Goal: Task Accomplishment & Management: Manage account settings

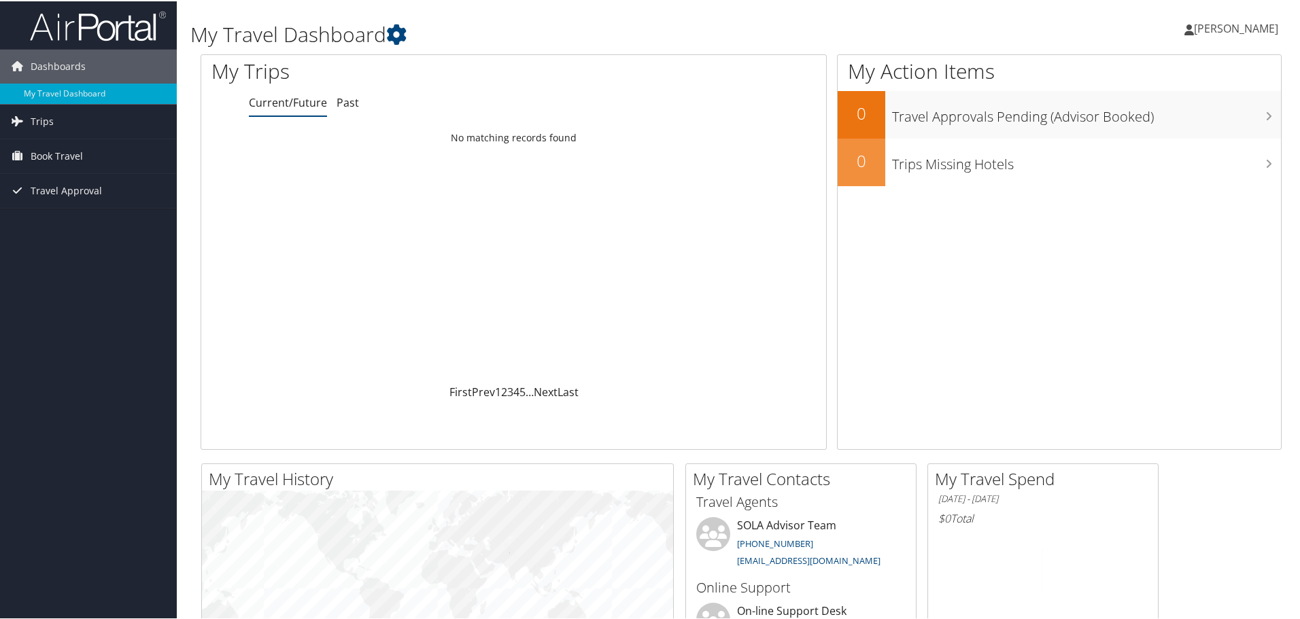
click at [1245, 28] on span "[PERSON_NAME]" at bounding box center [1236, 27] width 84 height 15
click at [1137, 122] on link "View Travel Profile" at bounding box center [1200, 120] width 152 height 23
click at [1224, 30] on span "[PERSON_NAME]" at bounding box center [1236, 27] width 84 height 15
click at [1016, 24] on div "[PERSON_NAME] [PERSON_NAME] My Settings Travel Agency Contacts View Travel Prof…" at bounding box center [1087, 33] width 435 height 52
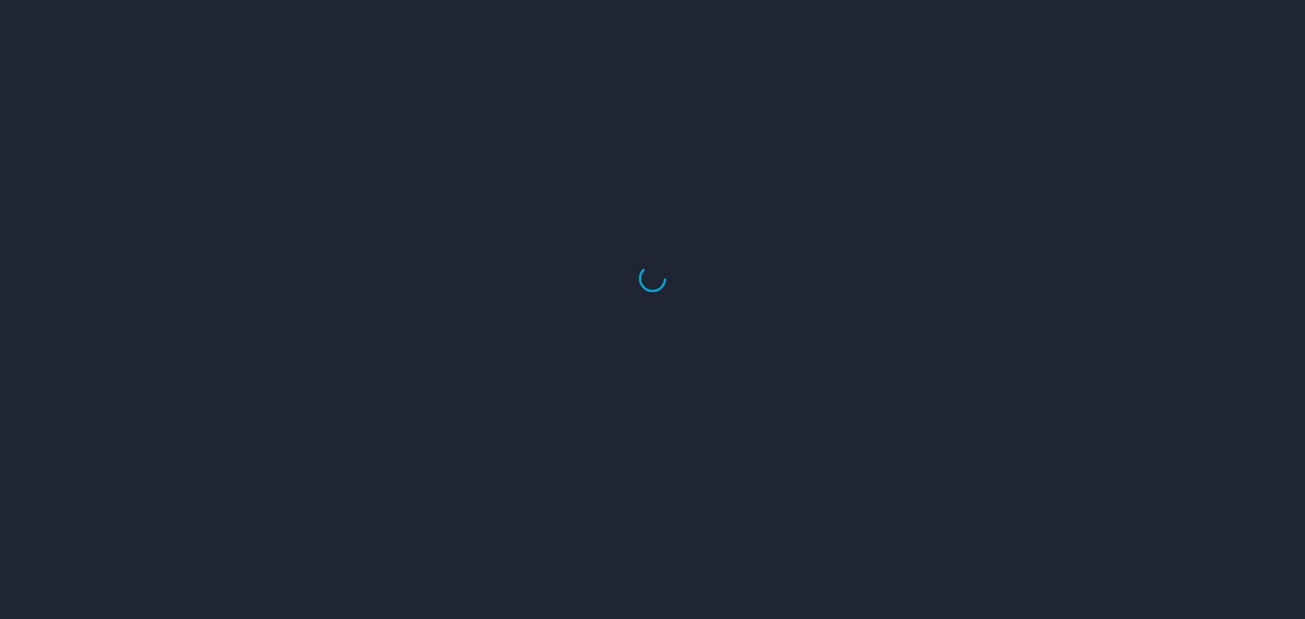
select select "US"
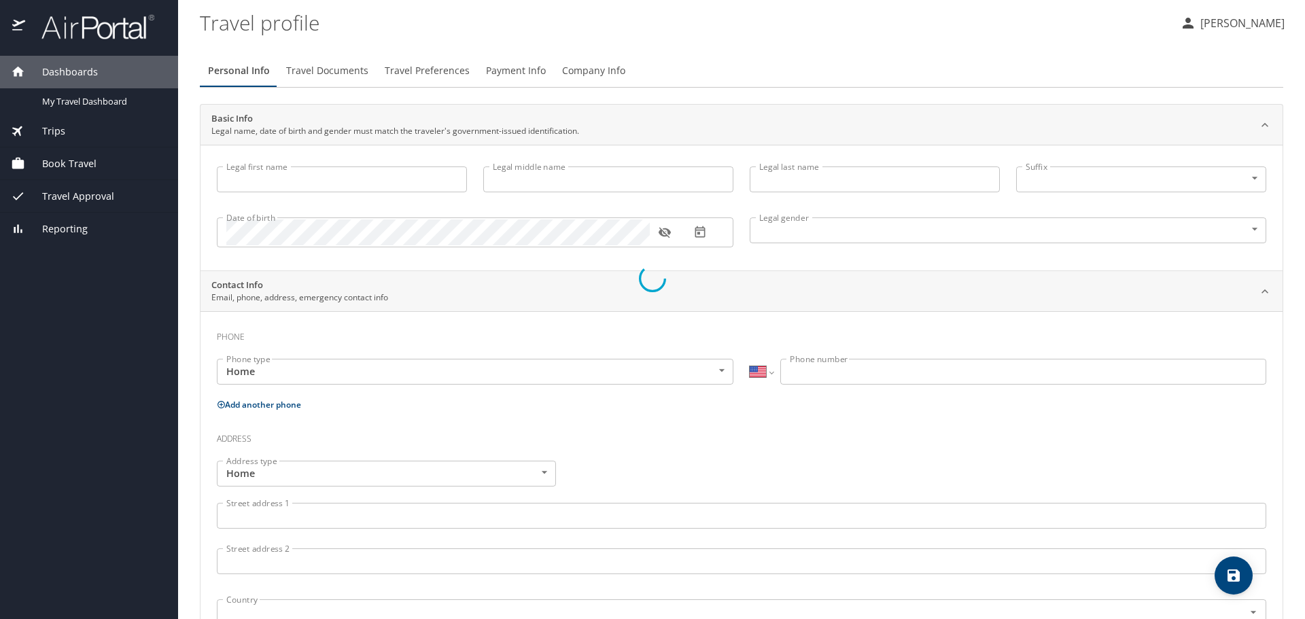
type input "Dawn"
type input "Marie"
type input "Boniol"
type input "Female"
type input "Carl"
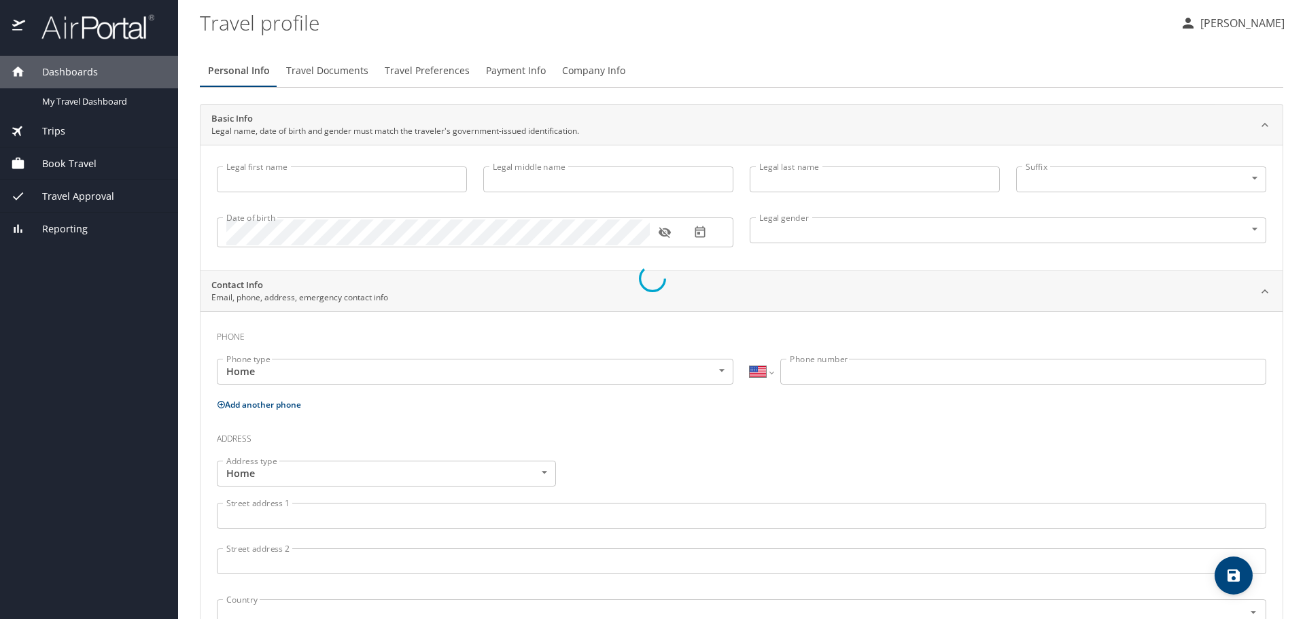
type input "Boniol"
type input "(225) 324-0219"
type input "bigdaddylsu@yahoo.com"
select select "US"
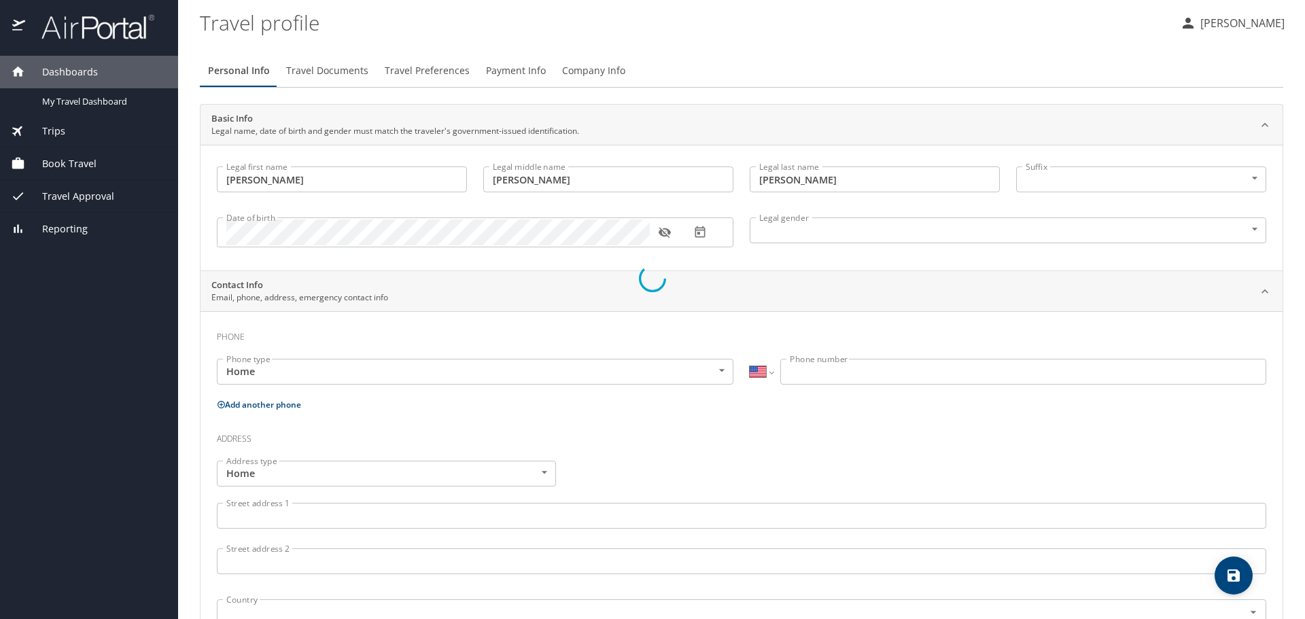
select select "US"
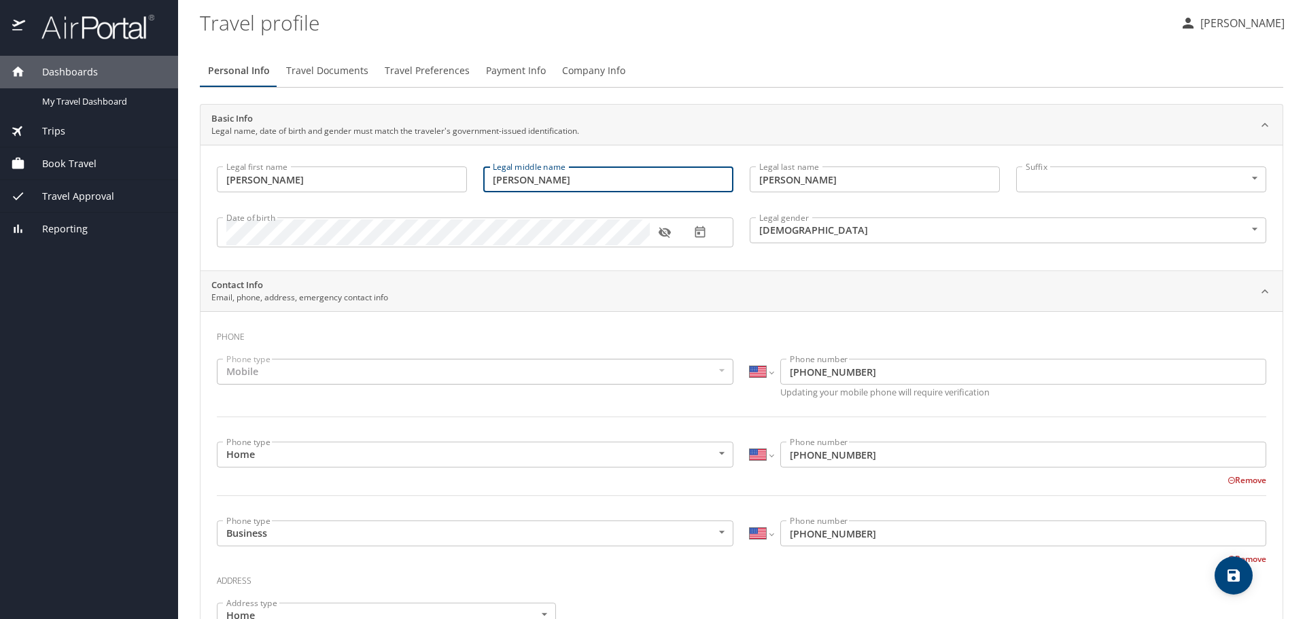
click at [541, 176] on input "Marie" at bounding box center [608, 180] width 250 height 26
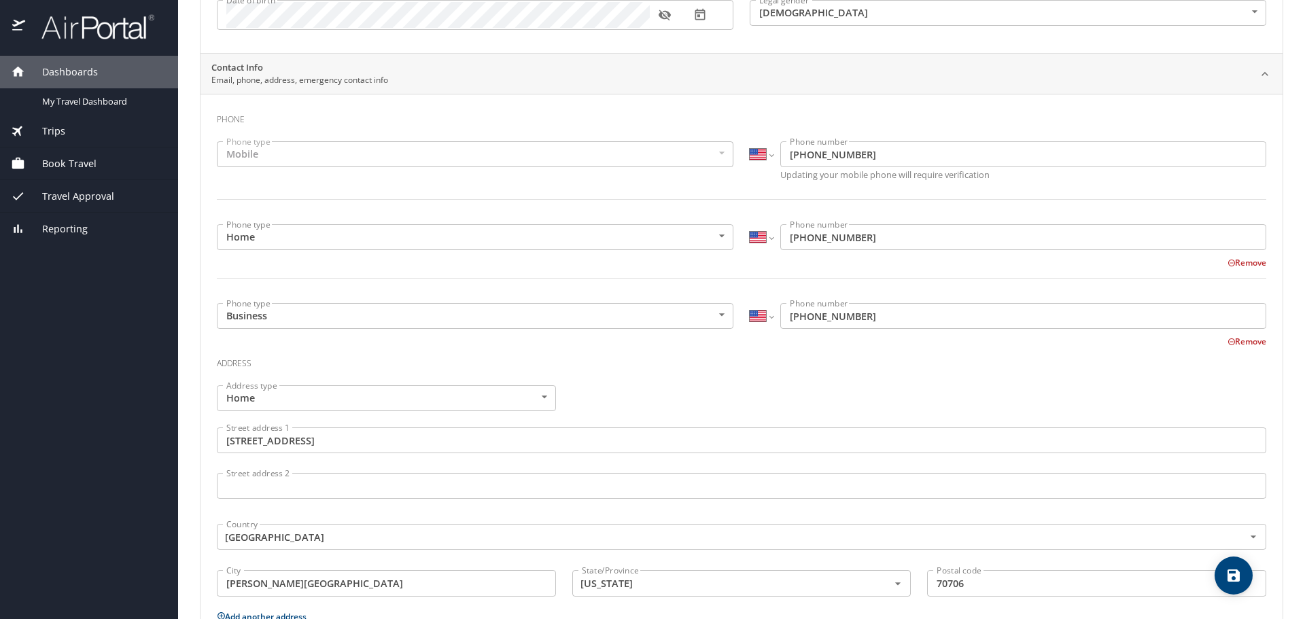
scroll to position [388, 0]
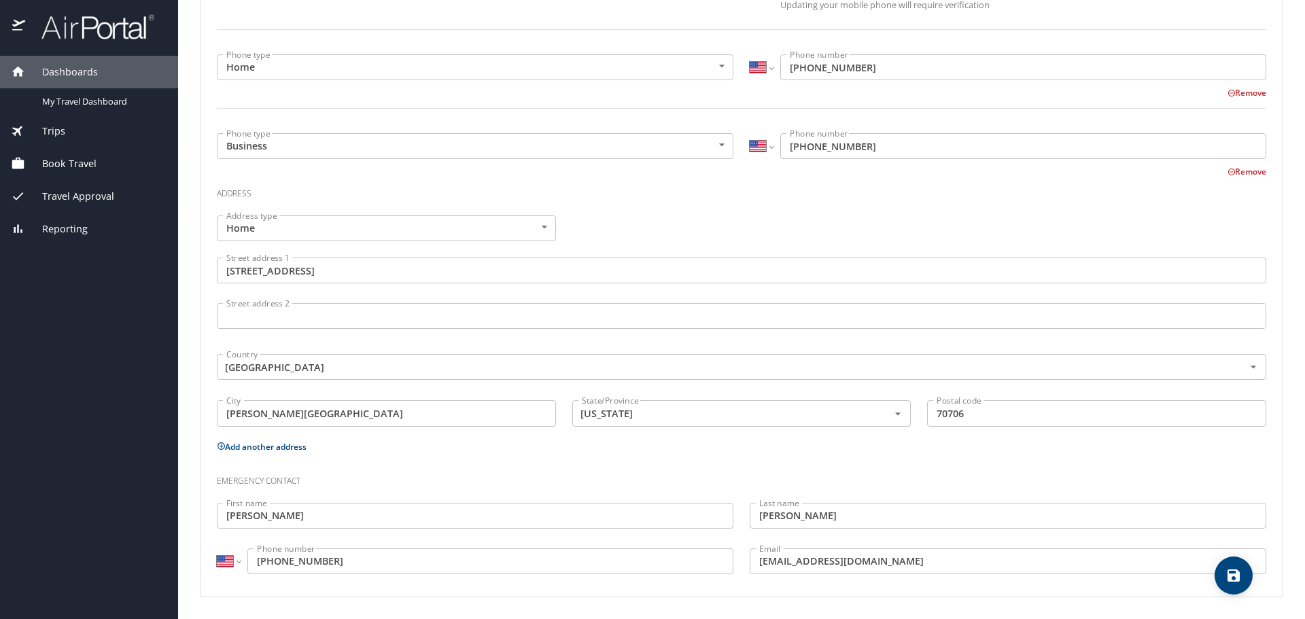
type input "Marie Tortorich"
click at [1230, 570] on icon "save" at bounding box center [1234, 576] width 12 height 12
select select "US"
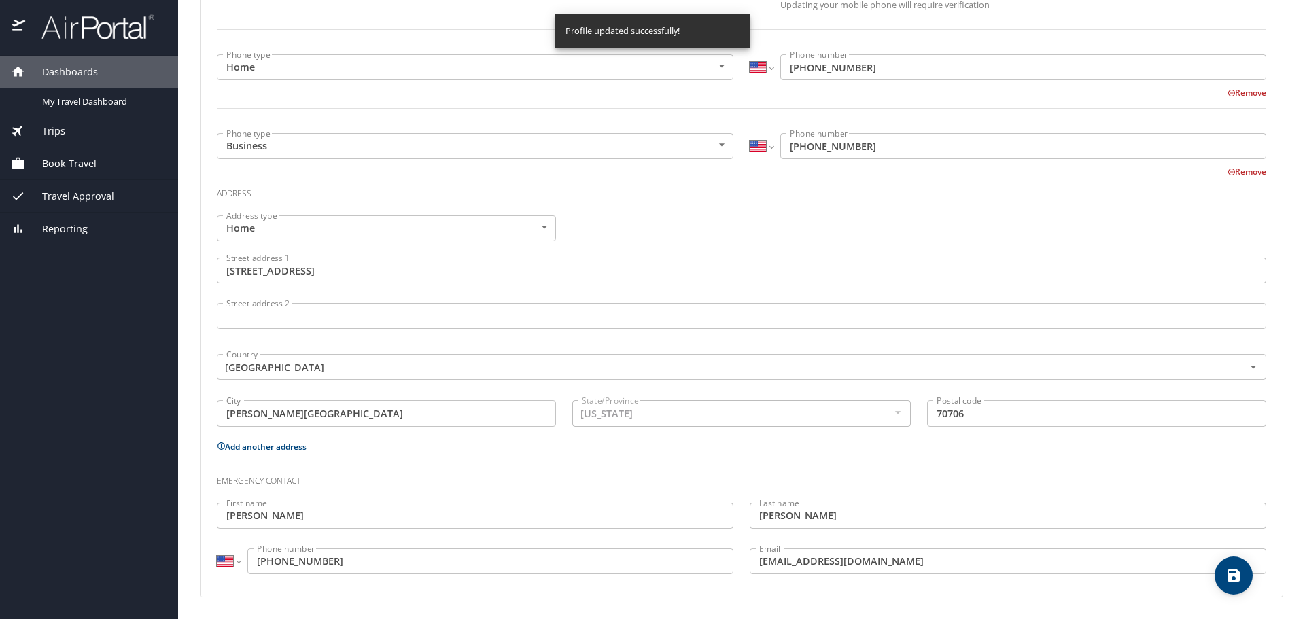
select select "US"
click at [57, 163] on span "Book Travel" at bounding box center [60, 163] width 71 height 15
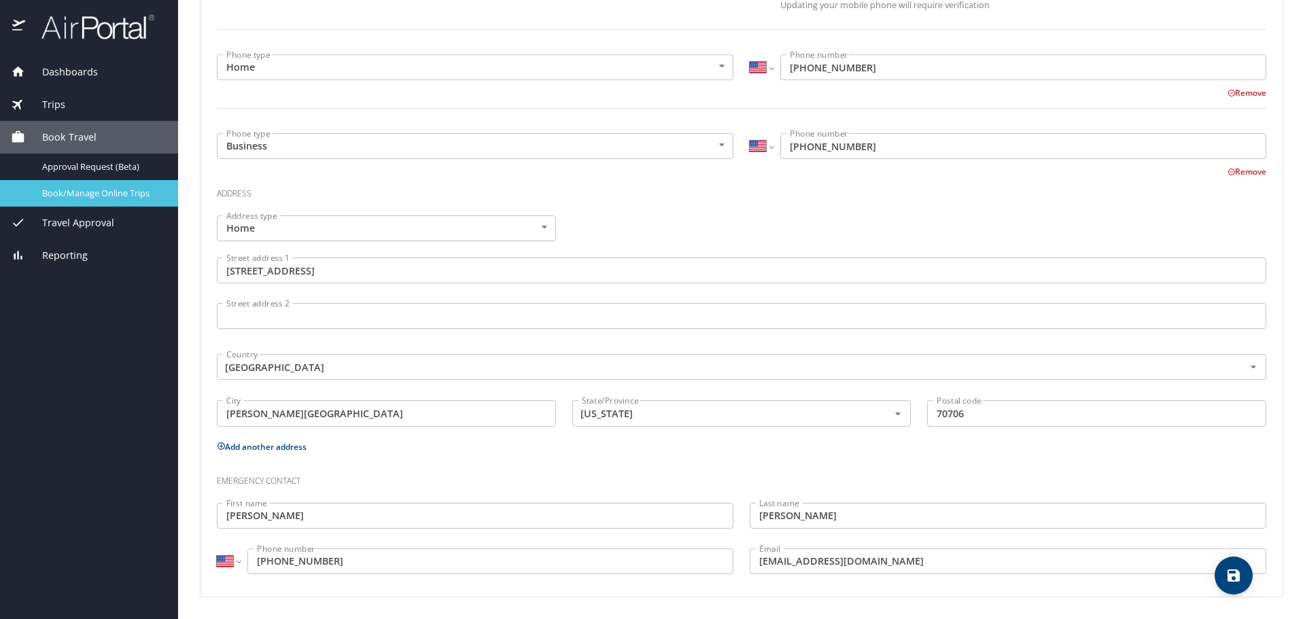
click at [67, 195] on span "Book/Manage Online Trips" at bounding box center [102, 193] width 120 height 13
